Goal: Task Accomplishment & Management: Complete application form

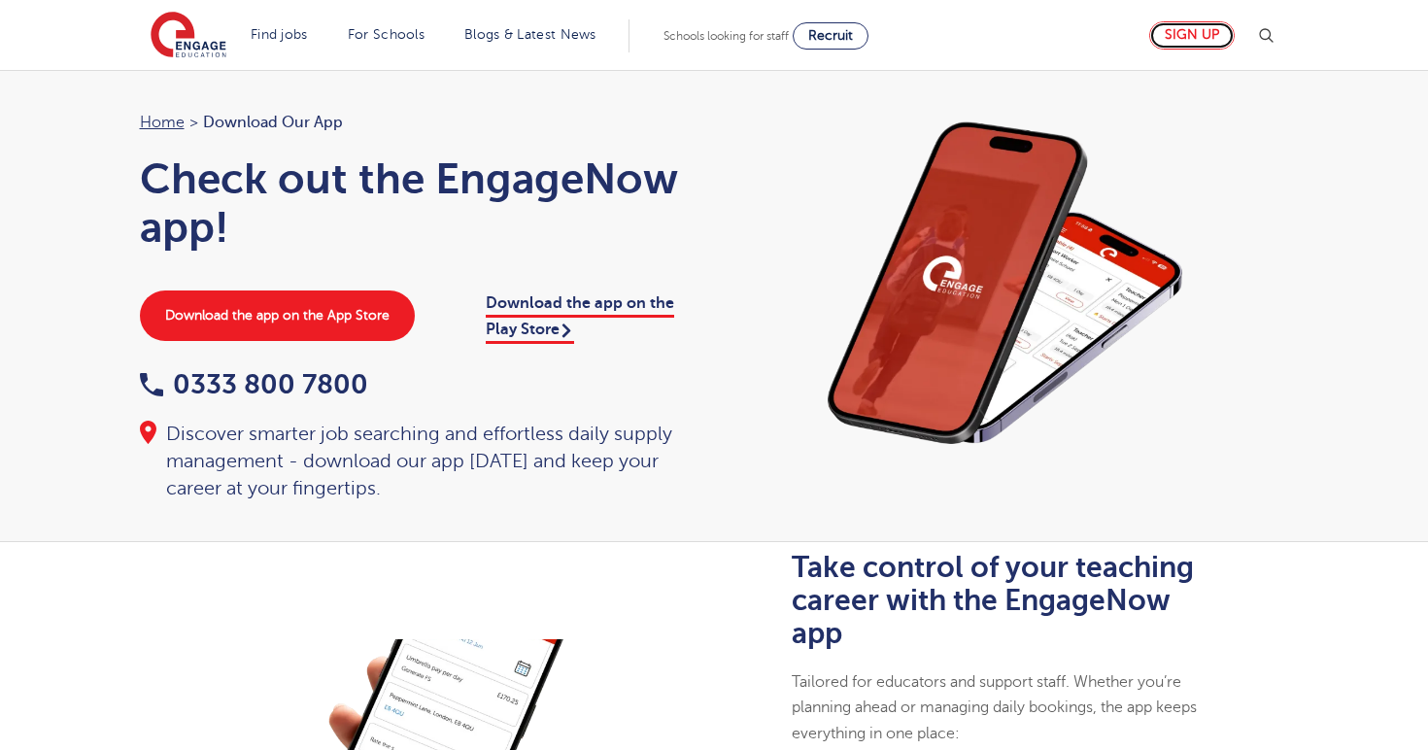
click at [1221, 37] on link "Sign up" at bounding box center [1191, 35] width 85 height 28
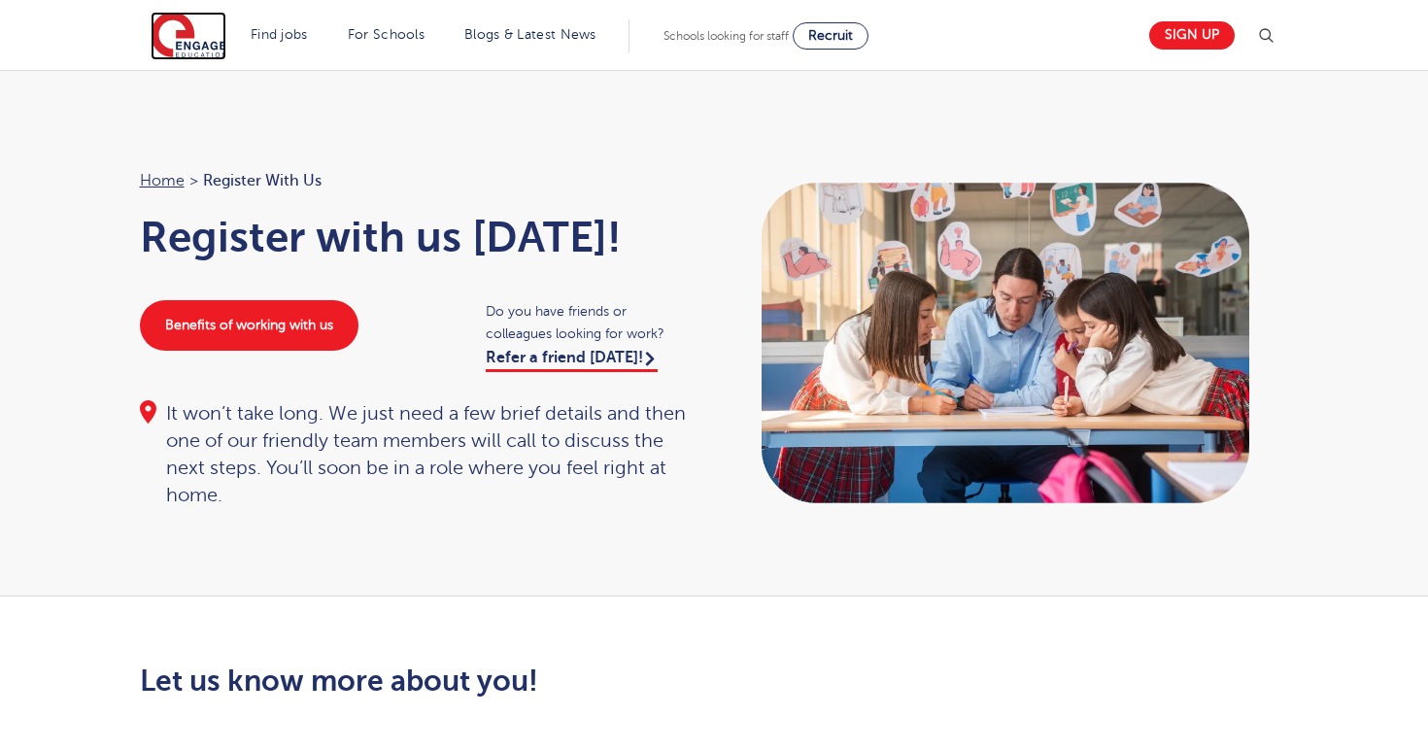
click at [200, 54] on img at bounding box center [189, 36] width 76 height 49
